Goal: Information Seeking & Learning: Learn about a topic

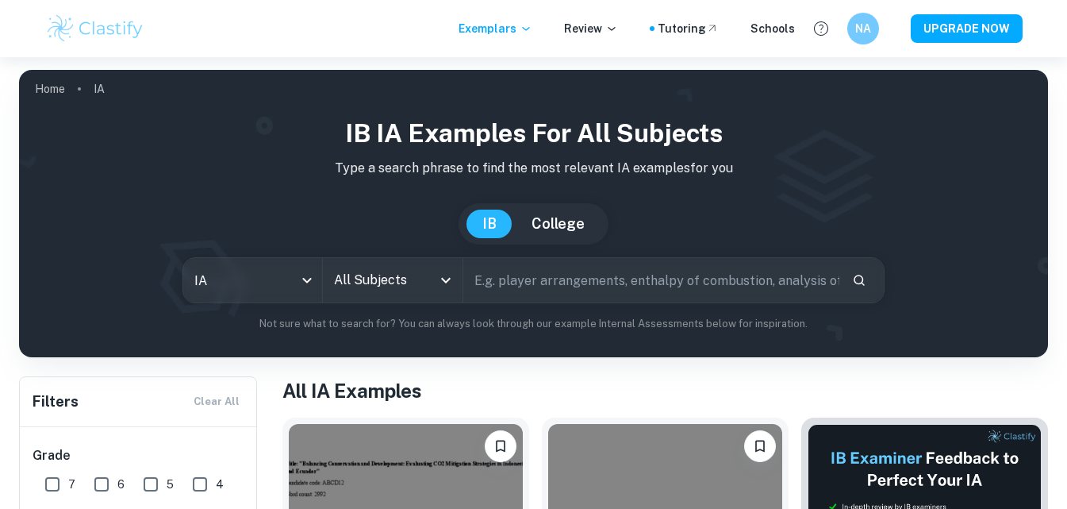
click at [374, 273] on input "All Subjects" at bounding box center [381, 280] width 102 height 30
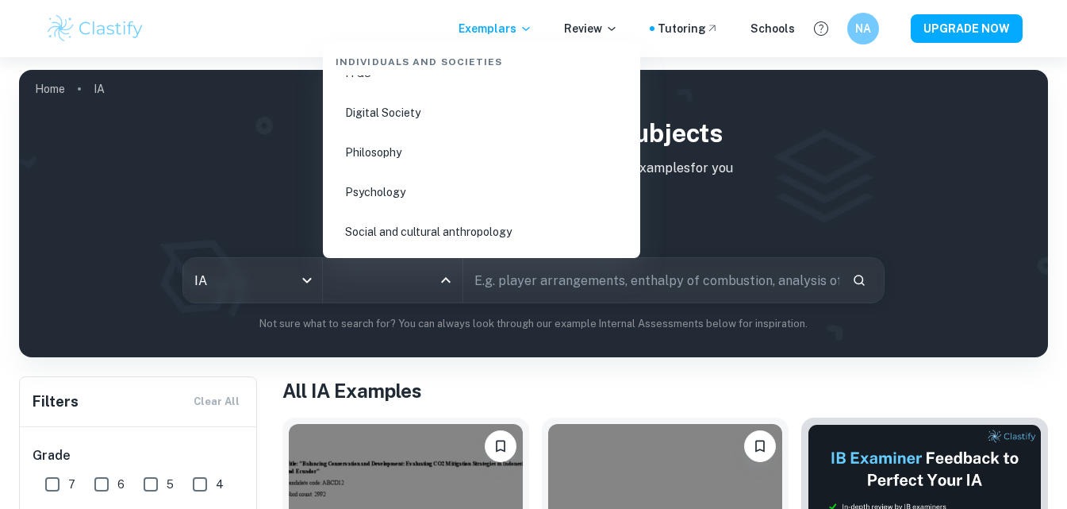
scroll to position [2468, 0]
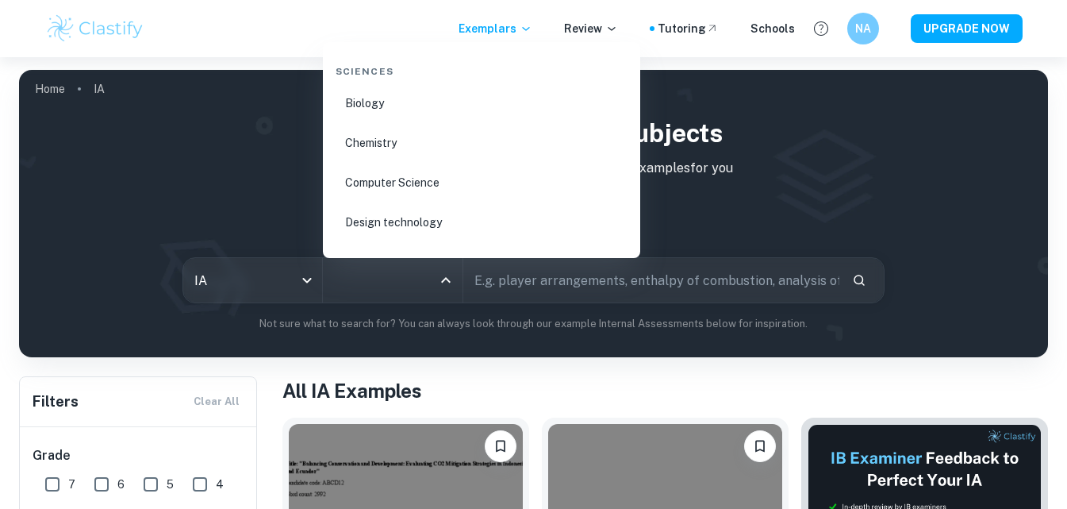
click at [388, 146] on li "Chemistry" at bounding box center [481, 143] width 305 height 36
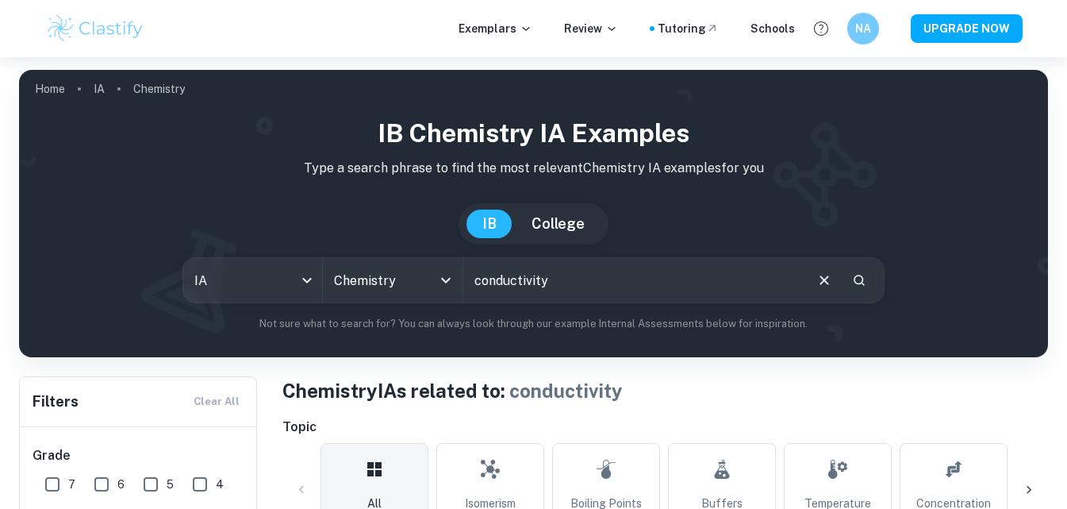
click at [633, 281] on input "conductivity" at bounding box center [633, 280] width 340 height 44
type input "conductivity, acid"
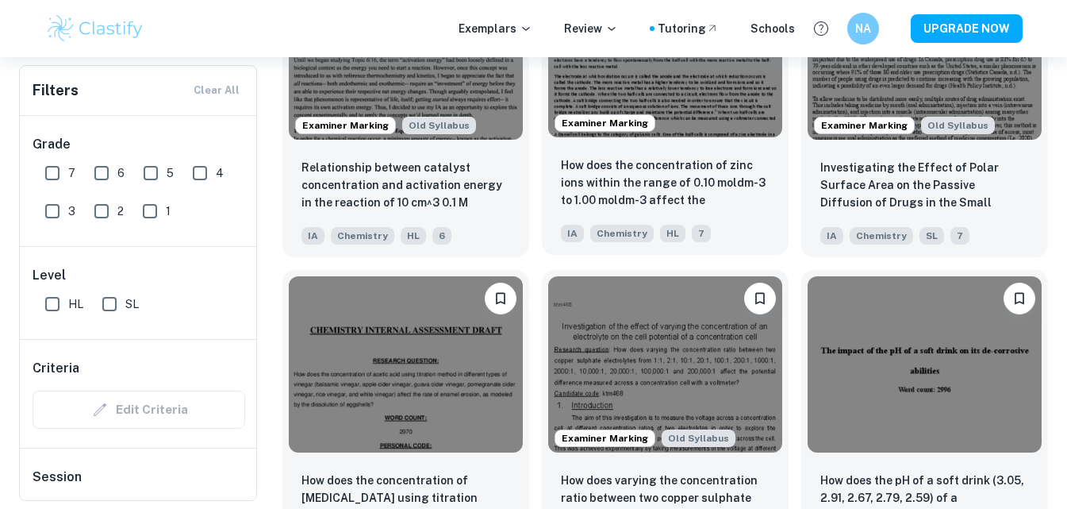
scroll to position [3571, 0]
